Goal: Information Seeking & Learning: Learn about a topic

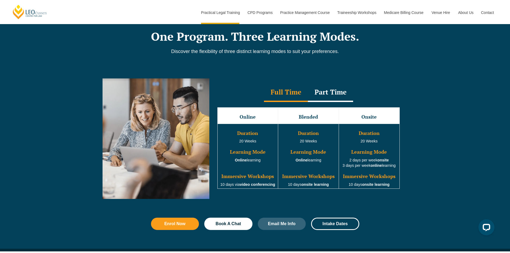
scroll to position [455, 0]
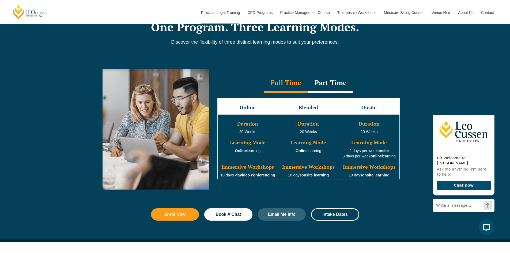
click at [224, 175] on td "Duration 20 Weeks Learning Mode Online learning Immersive Workshops 10 days via…" at bounding box center [247, 146] width 61 height 65
click at [227, 178] on td "Duration 20 Weeks Learning Mode Online learning Immersive Workshops 10 days via…" at bounding box center [247, 146] width 61 height 65
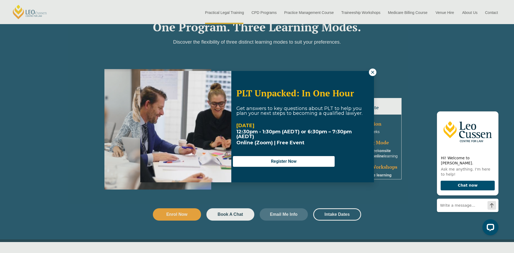
click at [372, 72] on icon at bounding box center [372, 72] width 3 height 3
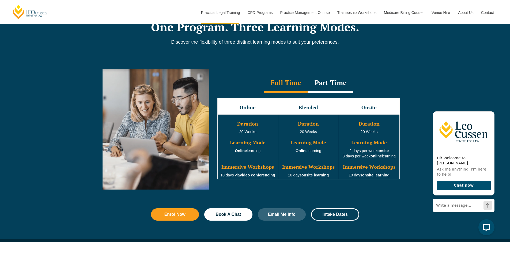
click at [246, 176] on strong "video conferencing" at bounding box center [257, 175] width 35 height 4
click at [335, 85] on div "Part Time" at bounding box center [330, 83] width 45 height 19
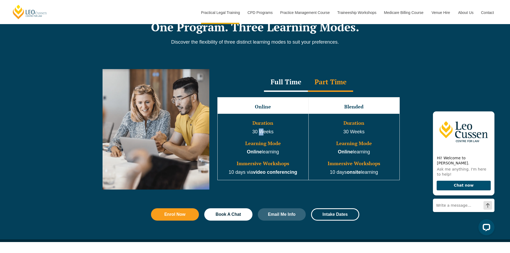
drag, startPoint x: 261, startPoint y: 132, endPoint x: 259, endPoint y: 136, distance: 4.5
click at [261, 132] on p "30 Weeks" at bounding box center [263, 131] width 90 height 7
click at [262, 154] on p "Online learning" at bounding box center [263, 151] width 90 height 7
drag, startPoint x: 291, startPoint y: 88, endPoint x: 288, endPoint y: 84, distance: 5.4
click at [292, 86] on div "Full Time" at bounding box center [286, 82] width 44 height 19
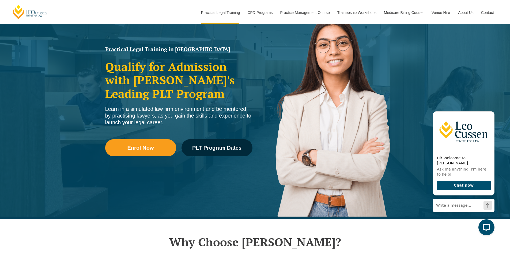
scroll to position [0, 0]
